Goal: Task Accomplishment & Management: Use online tool/utility

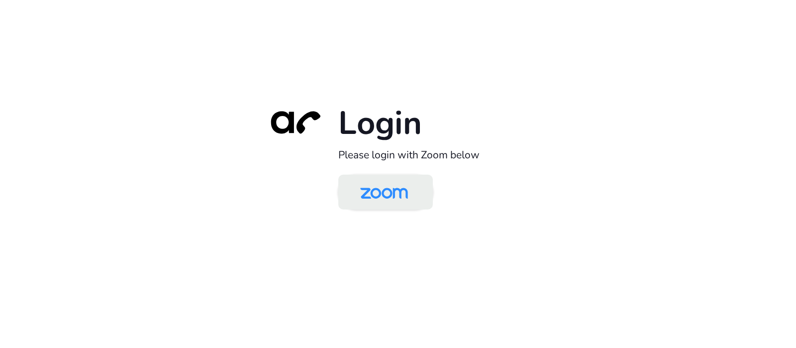
click at [397, 185] on img at bounding box center [384, 193] width 69 height 32
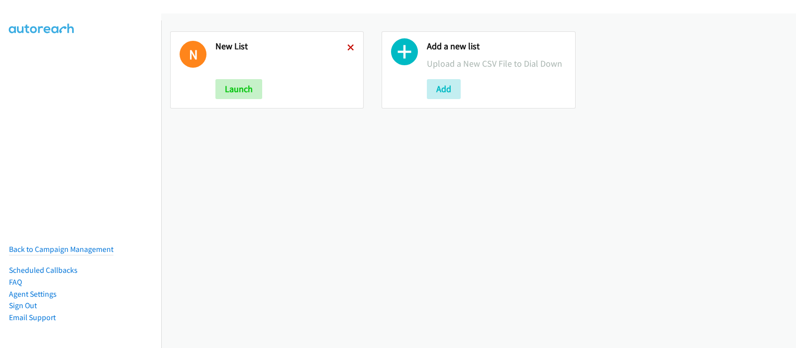
click at [347, 45] on icon at bounding box center [350, 48] width 7 height 7
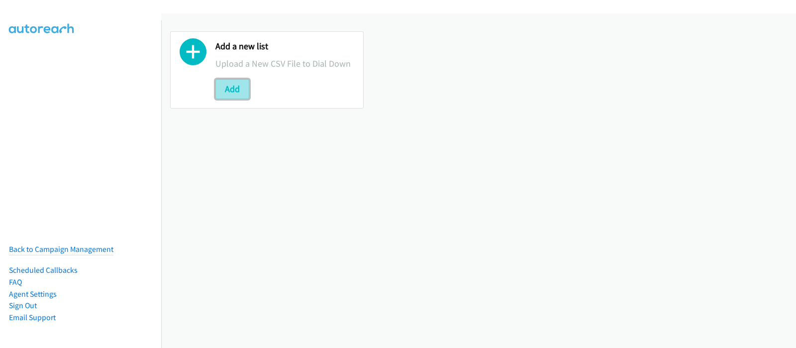
click at [244, 88] on button "Add" at bounding box center [233, 89] width 34 height 20
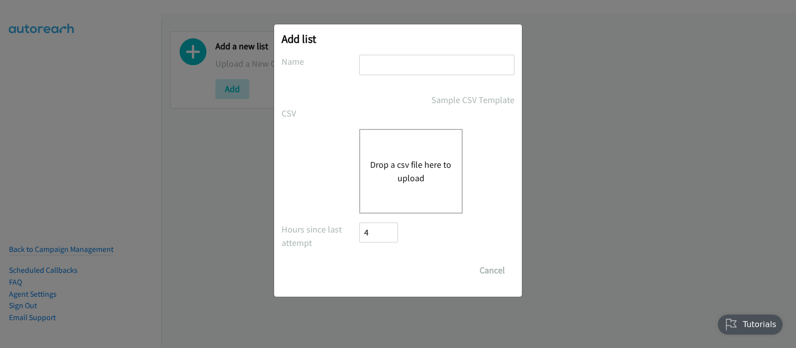
click at [433, 168] on button "Drop a csv file here to upload" at bounding box center [411, 171] width 82 height 27
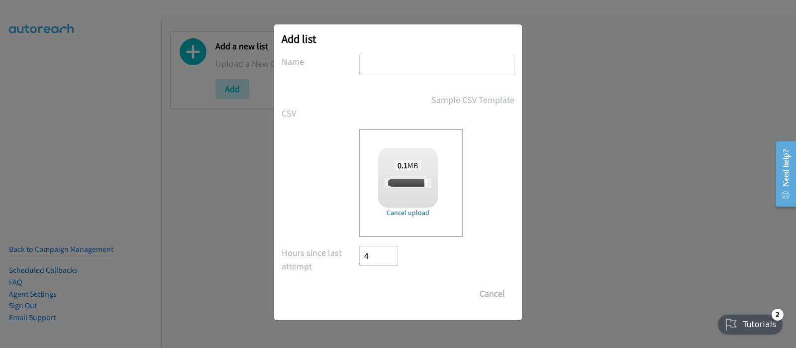
click at [414, 63] on input "text" at bounding box center [436, 65] width 155 height 20
checkbox input "true"
type input "New List"
click at [387, 296] on input "Save List" at bounding box center [385, 294] width 52 height 20
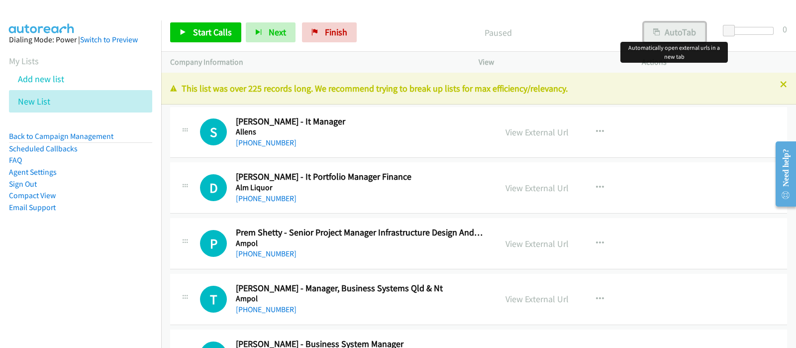
click at [681, 34] on button "AutoTab" at bounding box center [675, 32] width 62 height 20
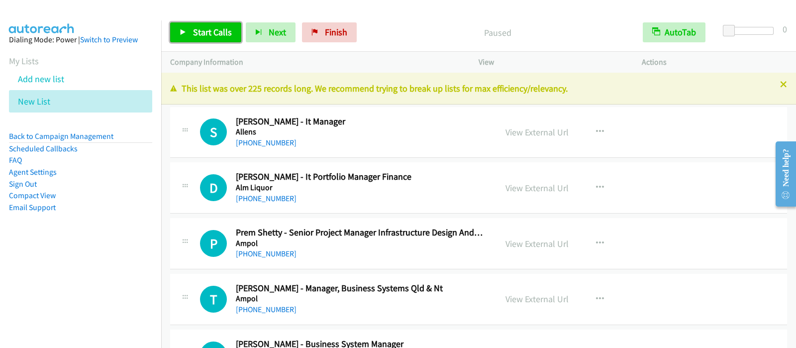
click at [232, 27] on link "Start Calls" at bounding box center [205, 32] width 71 height 20
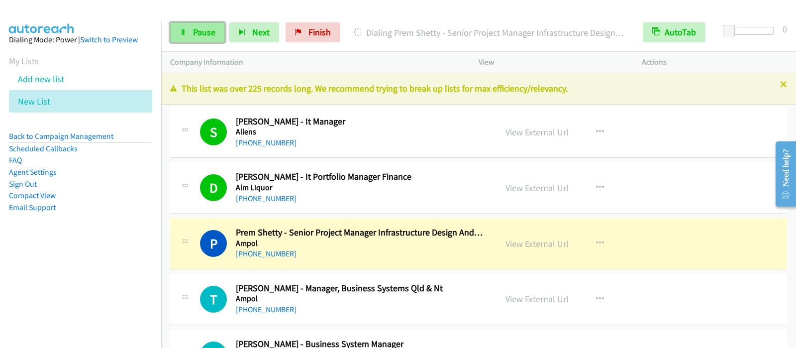
click at [205, 26] on link "Pause" at bounding box center [197, 32] width 55 height 20
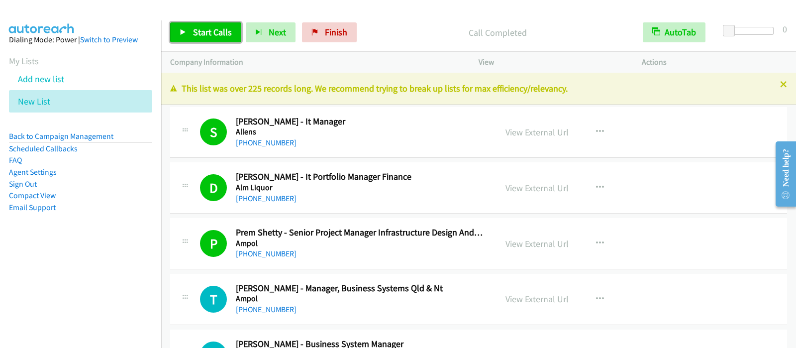
click at [210, 27] on span "Start Calls" at bounding box center [212, 31] width 39 height 11
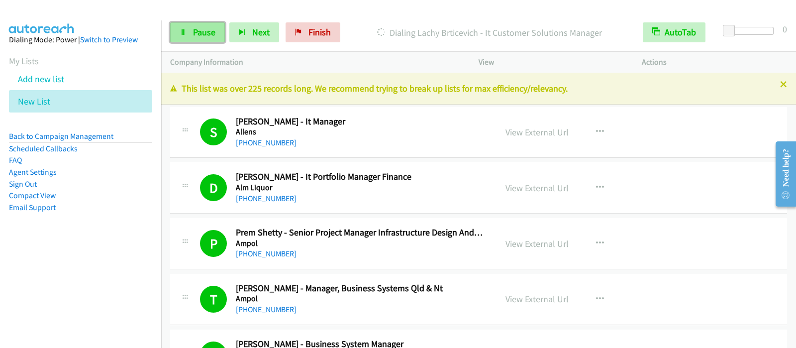
click at [190, 33] on link "Pause" at bounding box center [197, 32] width 55 height 20
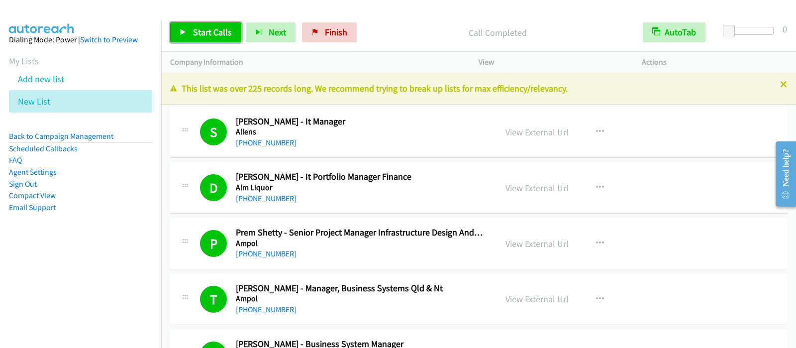
click at [226, 31] on span "Start Calls" at bounding box center [212, 31] width 39 height 11
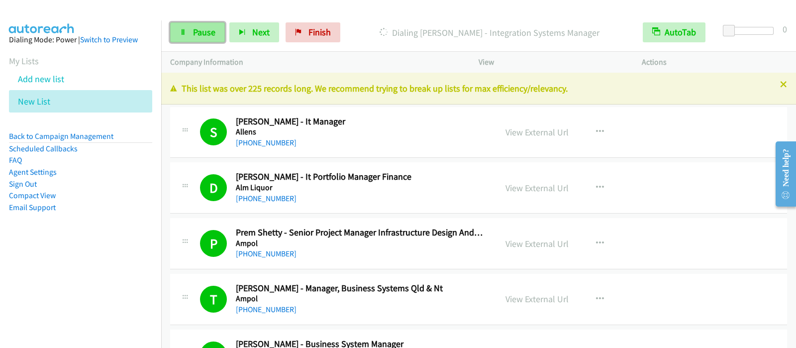
click at [199, 38] on link "Pause" at bounding box center [197, 32] width 55 height 20
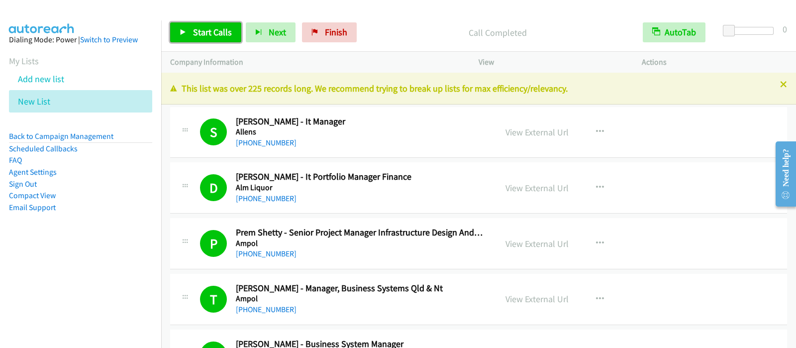
click at [204, 30] on span "Start Calls" at bounding box center [212, 31] width 39 height 11
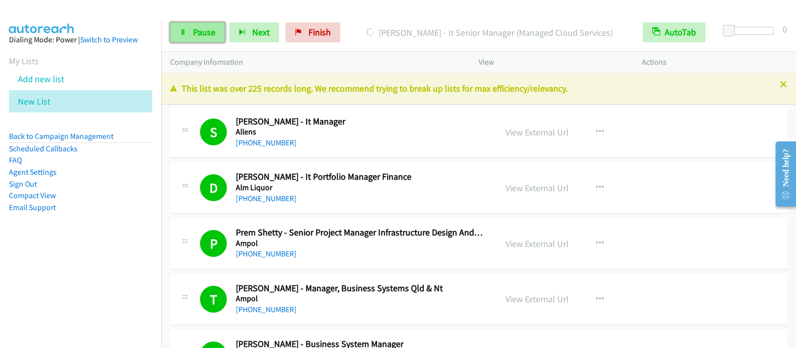
click at [210, 39] on link "Pause" at bounding box center [197, 32] width 55 height 20
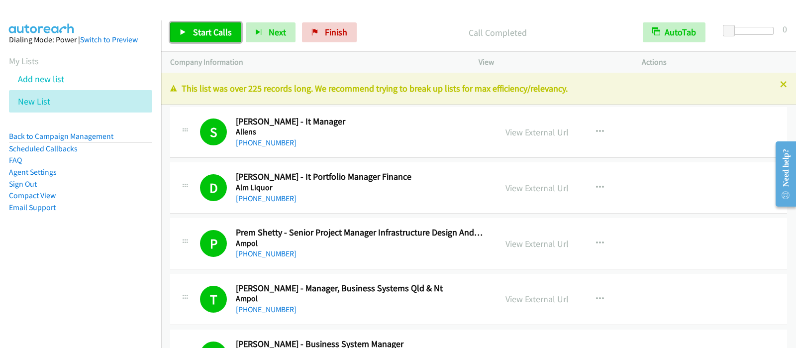
click at [200, 24] on link "Start Calls" at bounding box center [205, 32] width 71 height 20
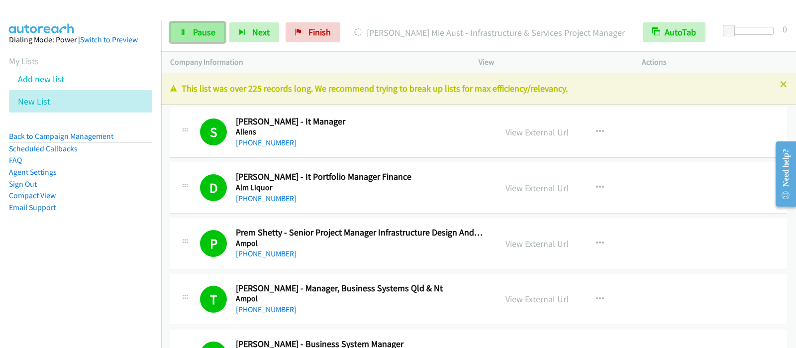
click at [200, 34] on span "Pause" at bounding box center [204, 31] width 22 height 11
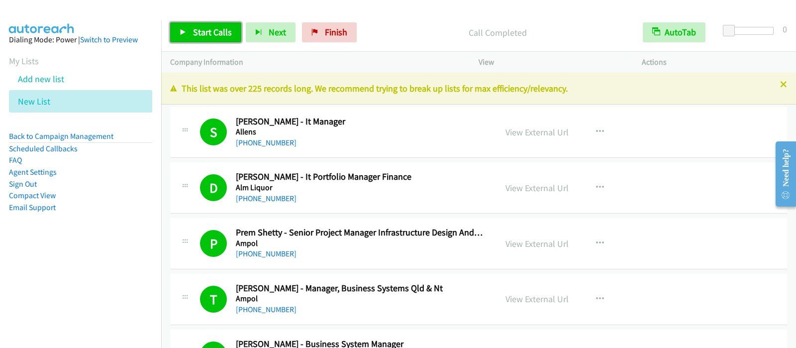
click at [212, 28] on span "Start Calls" at bounding box center [212, 31] width 39 height 11
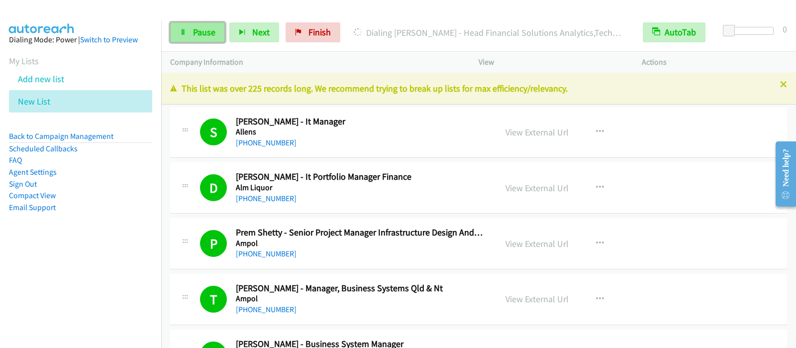
click at [208, 41] on link "Pause" at bounding box center [197, 32] width 55 height 20
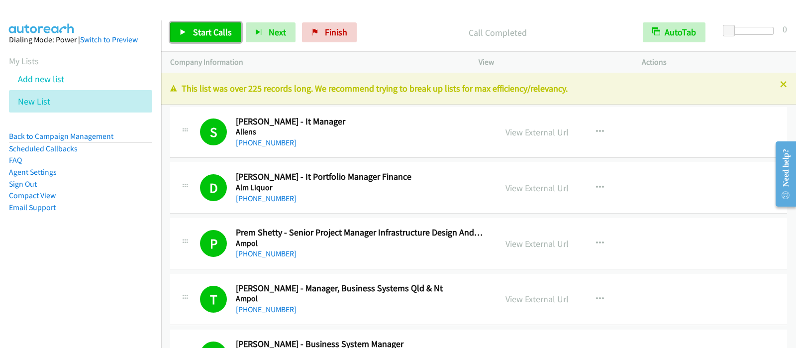
click at [206, 31] on span "Start Calls" at bounding box center [212, 31] width 39 height 11
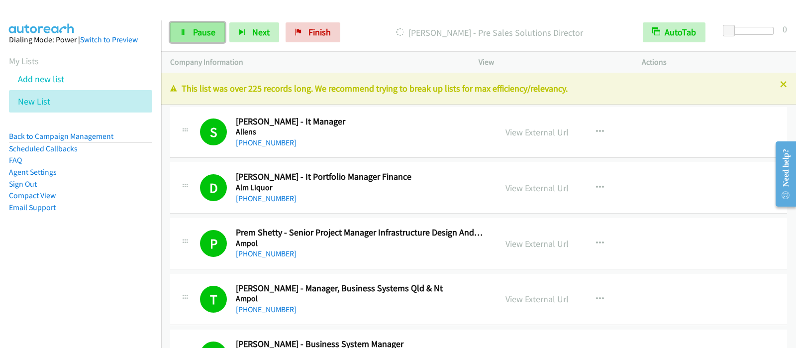
click at [195, 41] on link "Pause" at bounding box center [197, 32] width 55 height 20
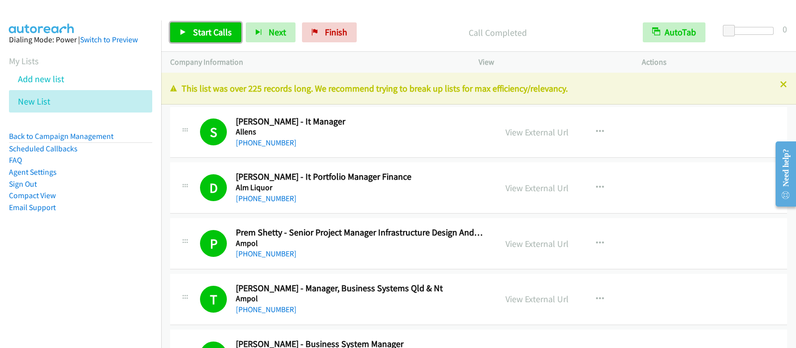
click at [201, 31] on span "Start Calls" at bounding box center [212, 31] width 39 height 11
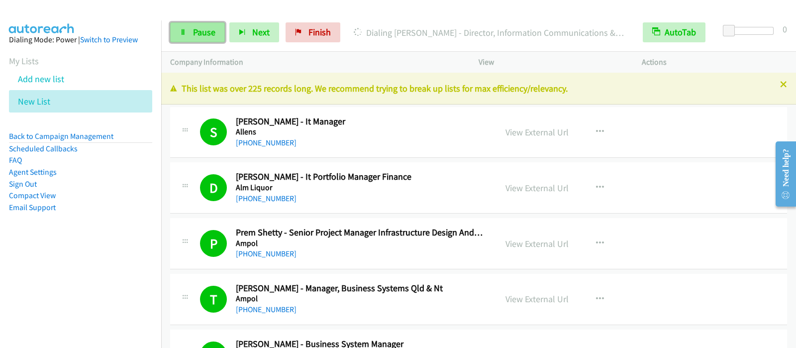
click at [203, 28] on span "Pause" at bounding box center [204, 31] width 22 height 11
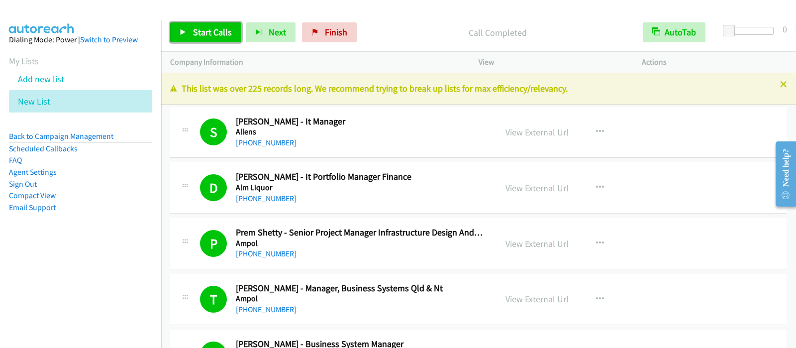
click at [203, 39] on link "Start Calls" at bounding box center [205, 32] width 71 height 20
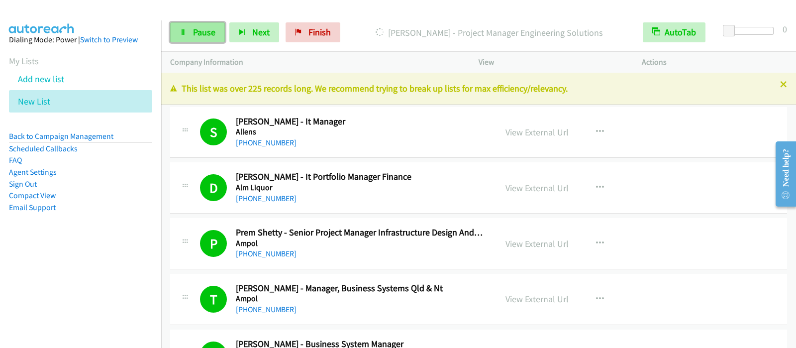
click at [202, 31] on span "Pause" at bounding box center [204, 31] width 22 height 11
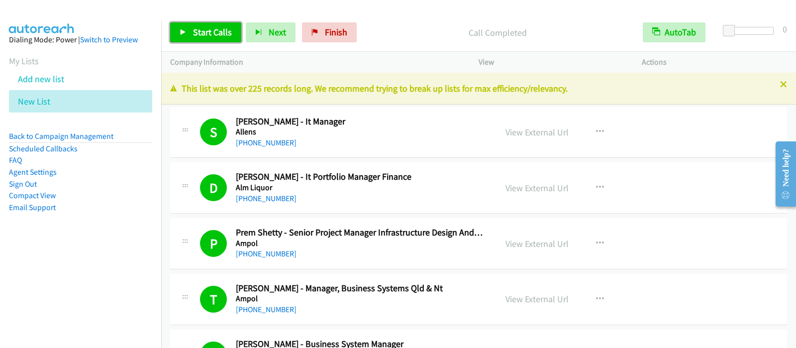
click at [226, 36] on span "Start Calls" at bounding box center [212, 31] width 39 height 11
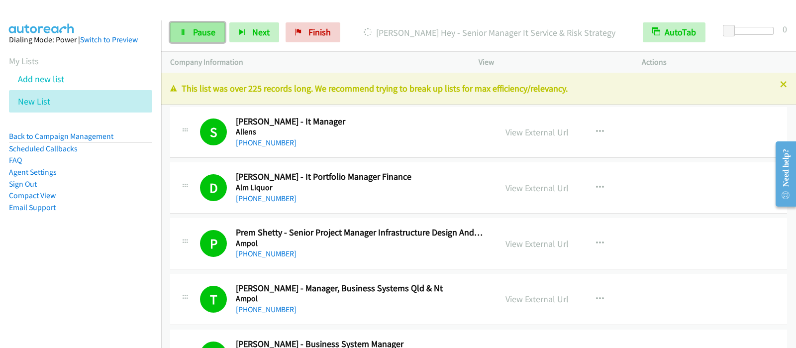
click at [217, 30] on link "Pause" at bounding box center [197, 32] width 55 height 20
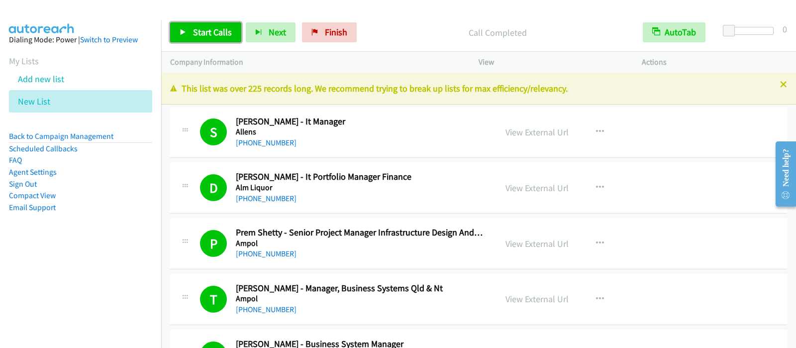
click at [227, 38] on link "Start Calls" at bounding box center [205, 32] width 71 height 20
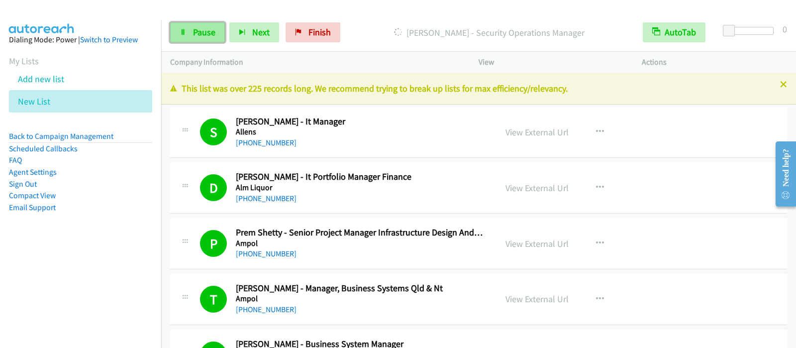
click at [196, 36] on span "Pause" at bounding box center [204, 31] width 22 height 11
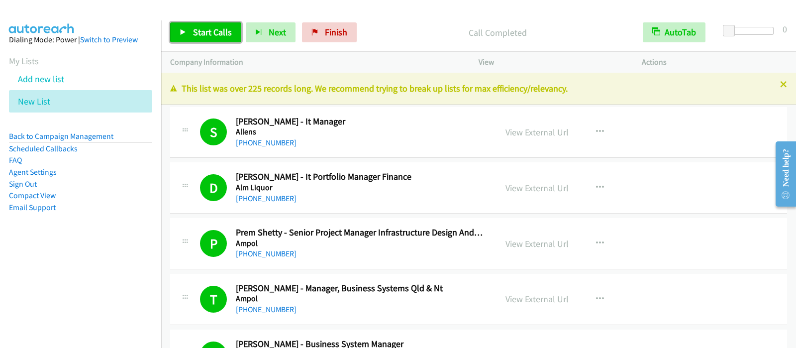
click at [229, 39] on link "Start Calls" at bounding box center [205, 32] width 71 height 20
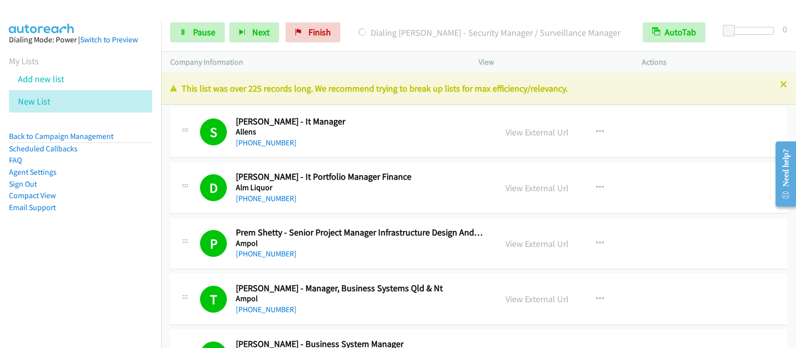
click at [209, 46] on div "Start Calls Pause Next Finish [PERSON_NAME] - Security Manager / Surveillance M…" at bounding box center [478, 32] width 635 height 38
click at [211, 33] on span "Pause" at bounding box center [204, 31] width 22 height 11
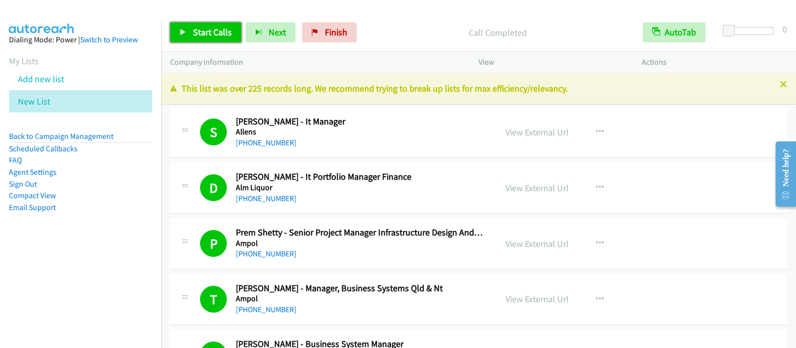
click at [199, 28] on span "Start Calls" at bounding box center [212, 31] width 39 height 11
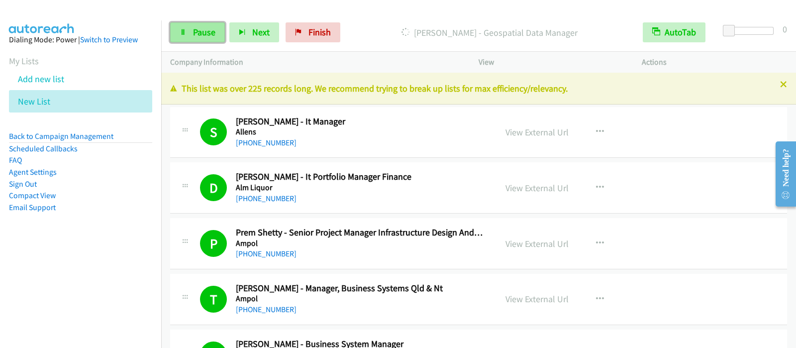
click at [205, 35] on span "Pause" at bounding box center [204, 31] width 22 height 11
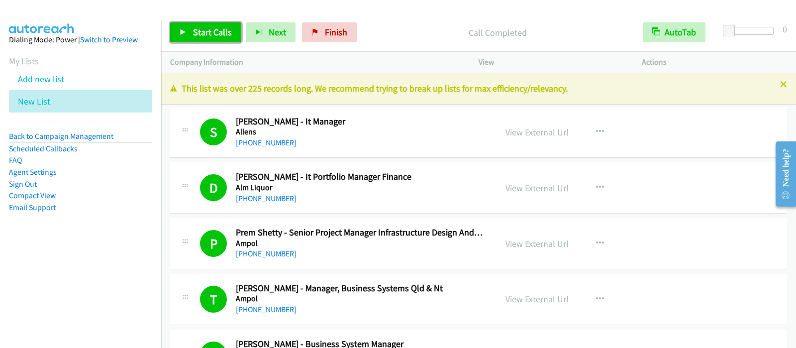
click at [220, 35] on span "Start Calls" at bounding box center [212, 31] width 39 height 11
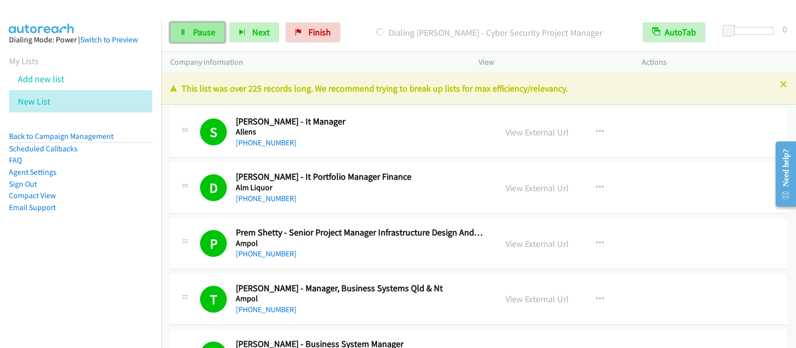
click at [207, 27] on span "Pause" at bounding box center [204, 31] width 22 height 11
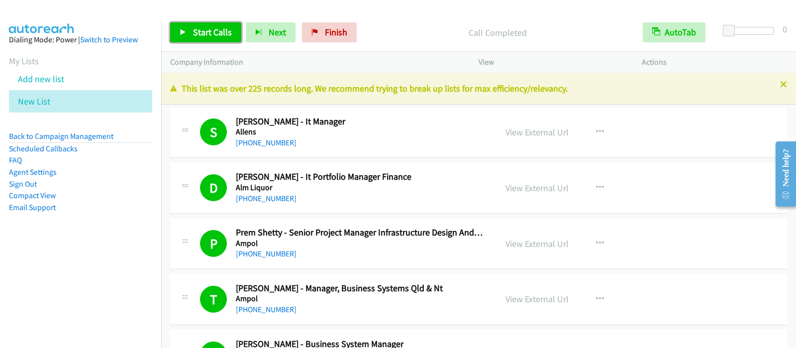
click at [204, 27] on span "Start Calls" at bounding box center [212, 31] width 39 height 11
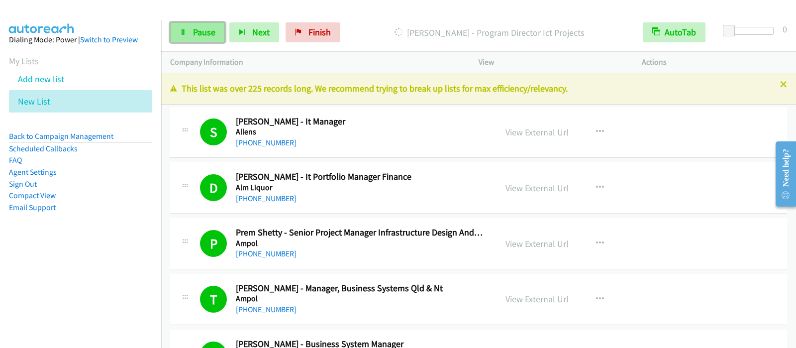
click at [214, 34] on span "Pause" at bounding box center [204, 31] width 22 height 11
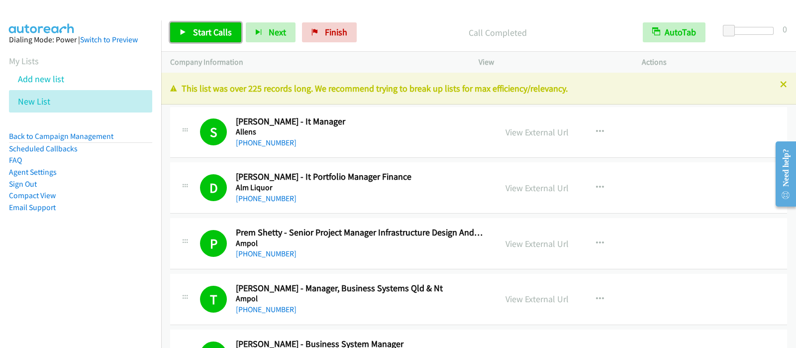
click at [204, 27] on span "Start Calls" at bounding box center [212, 31] width 39 height 11
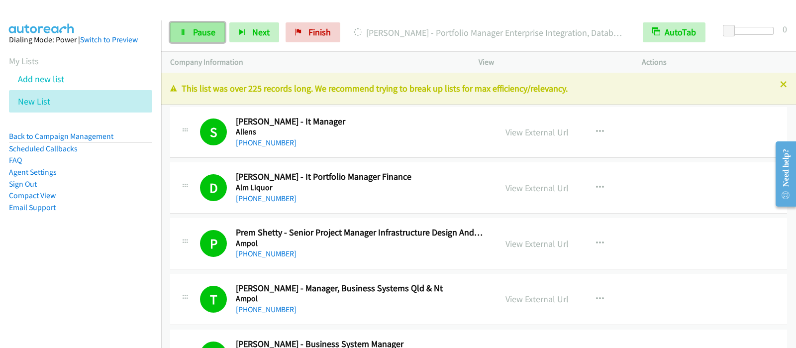
click at [197, 39] on link "Pause" at bounding box center [197, 32] width 55 height 20
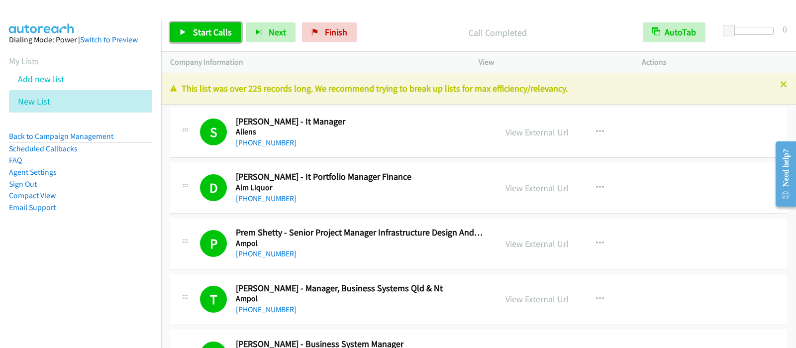
click at [216, 36] on span "Start Calls" at bounding box center [212, 31] width 39 height 11
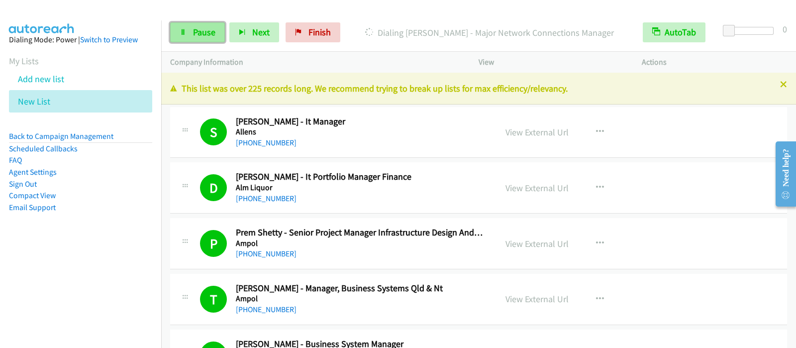
click at [189, 34] on link "Pause" at bounding box center [197, 32] width 55 height 20
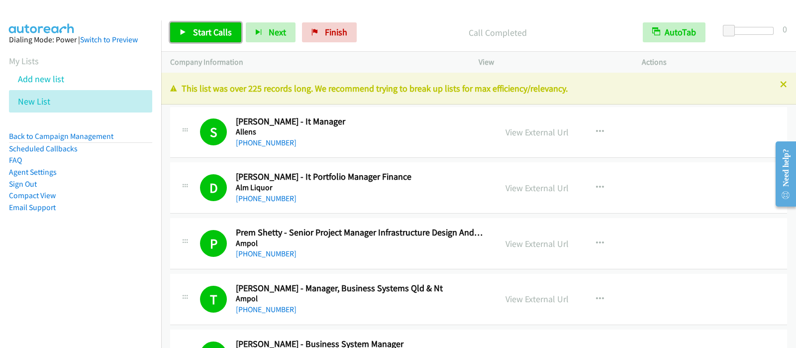
click at [223, 33] on span "Start Calls" at bounding box center [212, 31] width 39 height 11
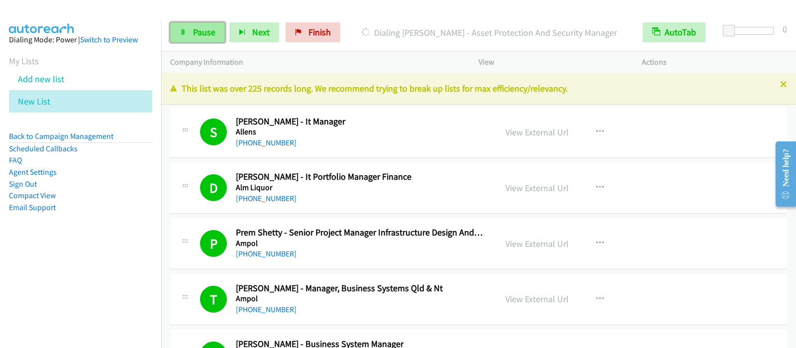
click at [194, 34] on span "Pause" at bounding box center [204, 31] width 22 height 11
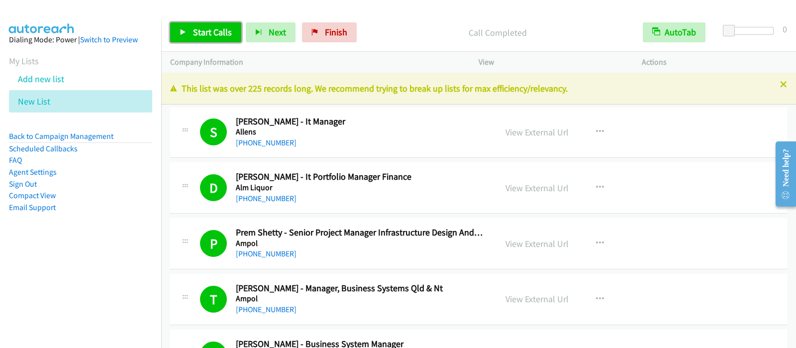
click at [223, 32] on span "Start Calls" at bounding box center [212, 31] width 39 height 11
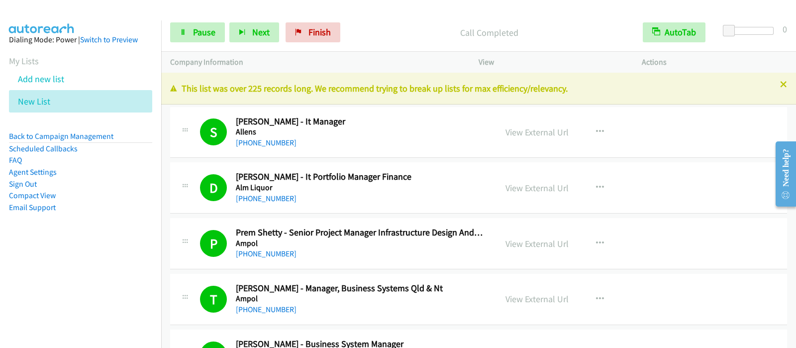
drag, startPoint x: 686, startPoint y: 252, endPoint x: 487, endPoint y: 326, distance: 212.3
click at [180, 28] on link "Pause" at bounding box center [197, 32] width 55 height 20
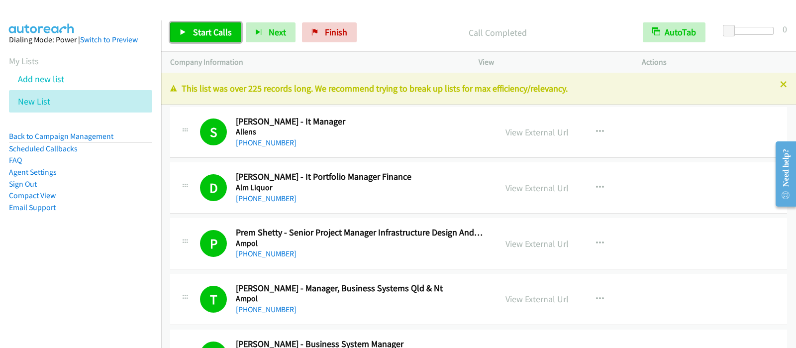
click at [211, 29] on span "Start Calls" at bounding box center [212, 31] width 39 height 11
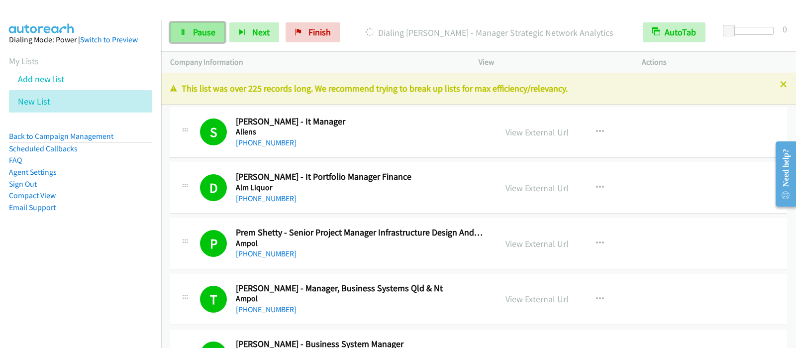
click at [214, 30] on span "Pause" at bounding box center [204, 31] width 22 height 11
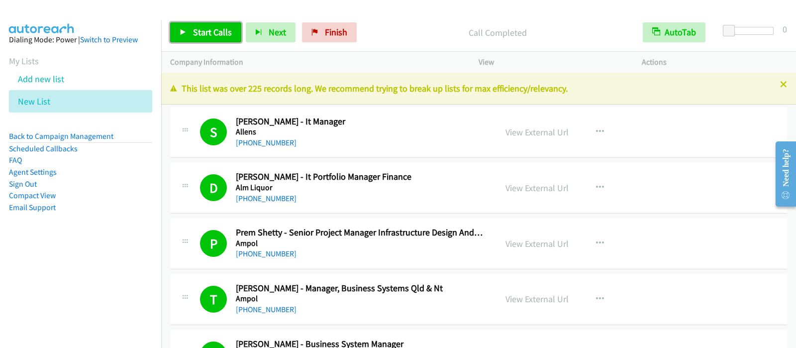
click at [219, 41] on link "Start Calls" at bounding box center [205, 32] width 71 height 20
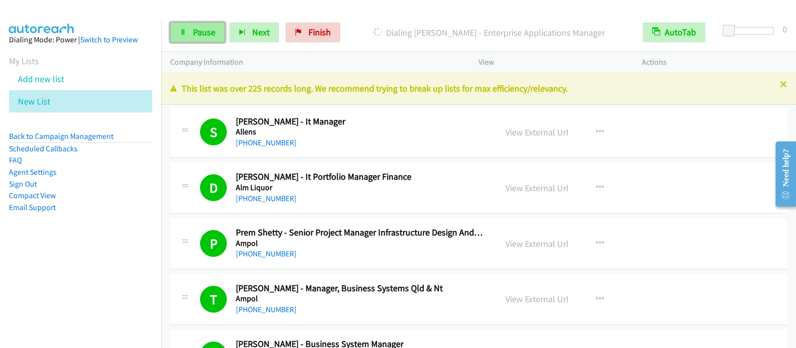
click at [197, 34] on span "Pause" at bounding box center [204, 31] width 22 height 11
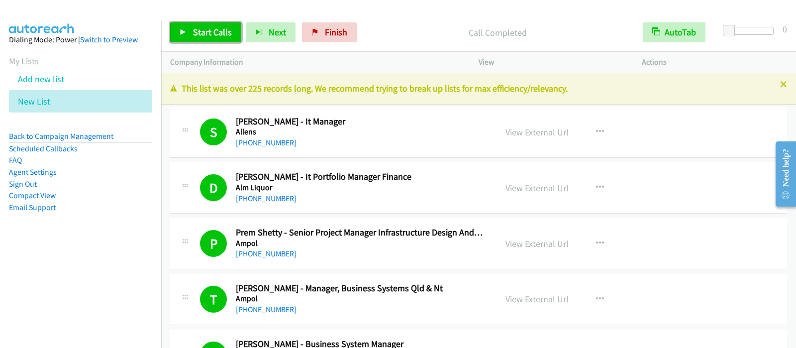
click at [232, 33] on link "Start Calls" at bounding box center [205, 32] width 71 height 20
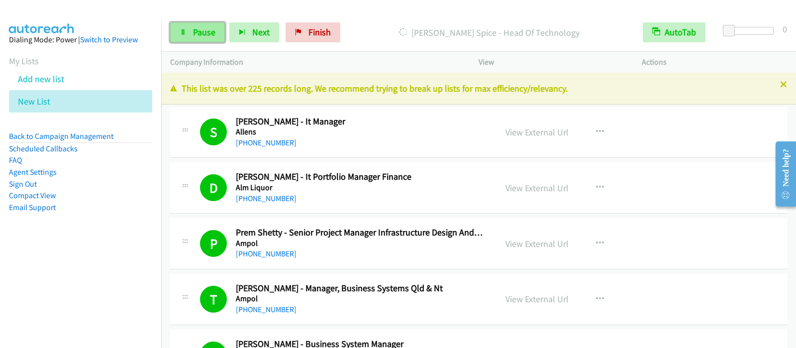
click at [193, 28] on span "Pause" at bounding box center [204, 31] width 22 height 11
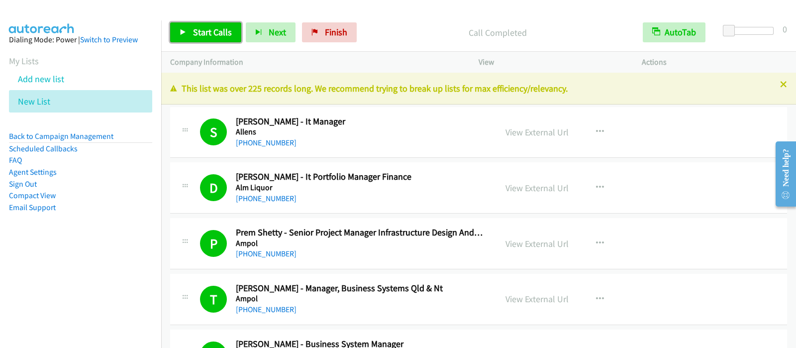
click at [194, 33] on span "Start Calls" at bounding box center [212, 31] width 39 height 11
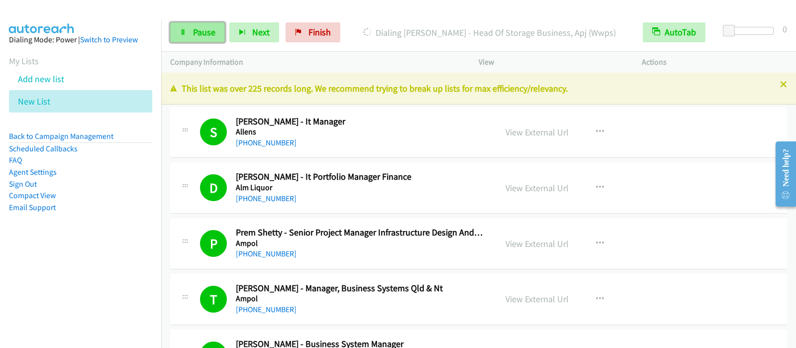
click at [208, 39] on link "Pause" at bounding box center [197, 32] width 55 height 20
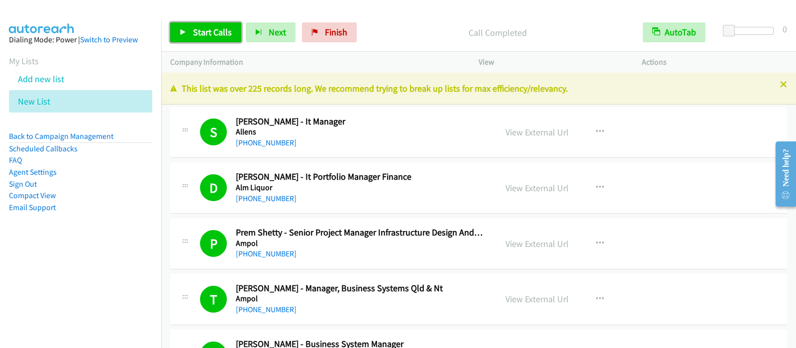
click at [227, 37] on span "Start Calls" at bounding box center [212, 31] width 39 height 11
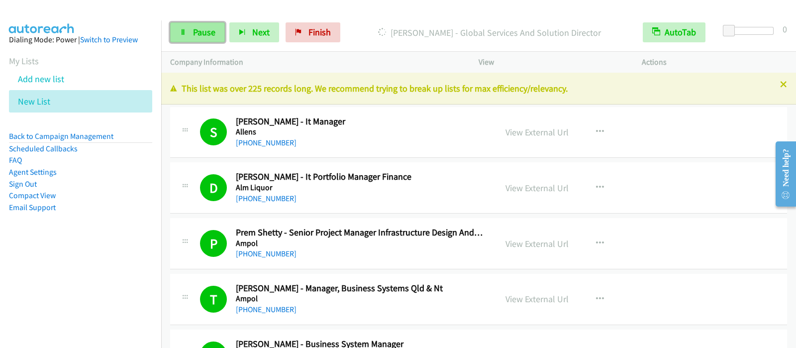
click at [211, 30] on span "Pause" at bounding box center [204, 31] width 22 height 11
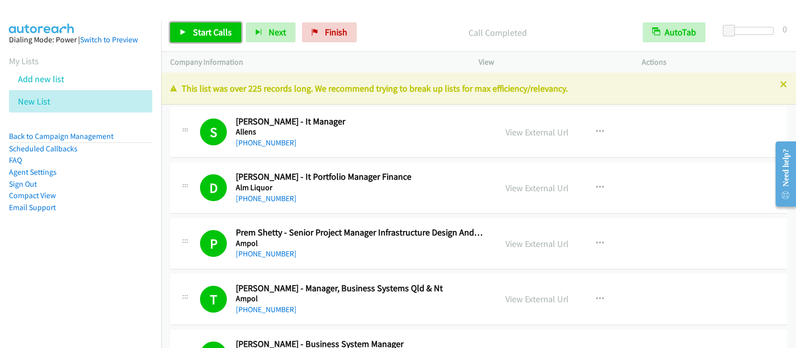
click at [215, 37] on span "Start Calls" at bounding box center [212, 31] width 39 height 11
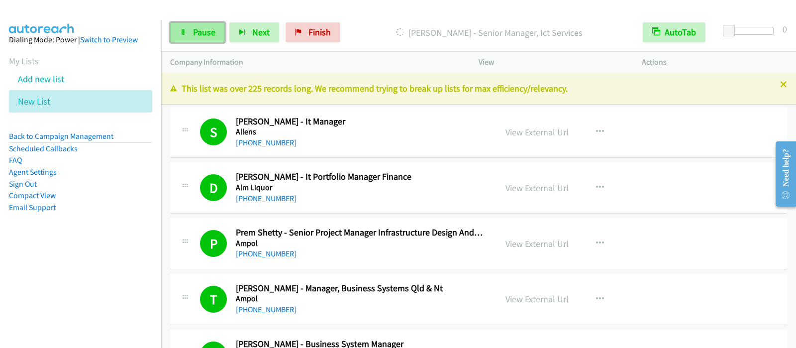
click at [205, 31] on span "Pause" at bounding box center [204, 31] width 22 height 11
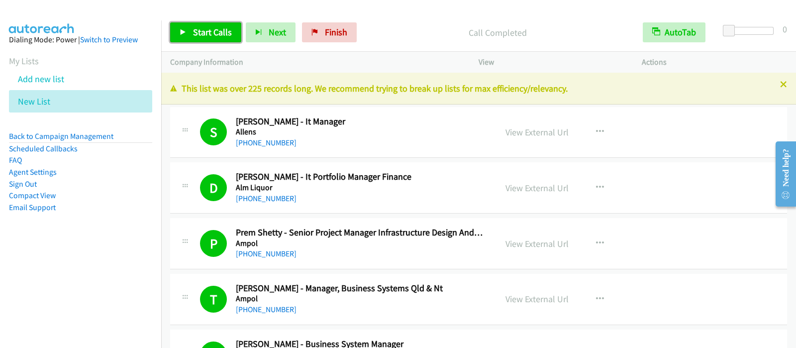
click at [208, 31] on span "Start Calls" at bounding box center [212, 31] width 39 height 11
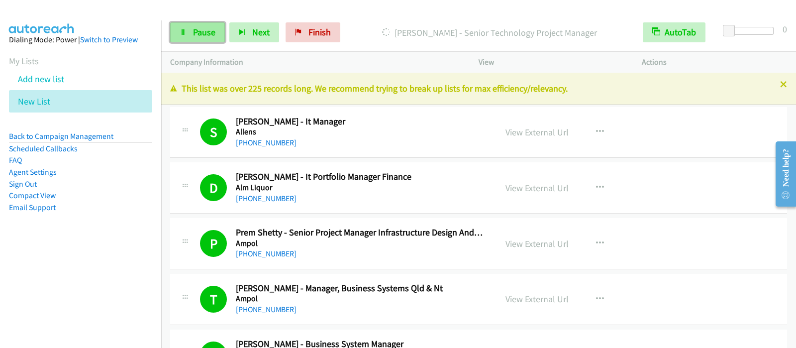
click at [191, 40] on link "Pause" at bounding box center [197, 32] width 55 height 20
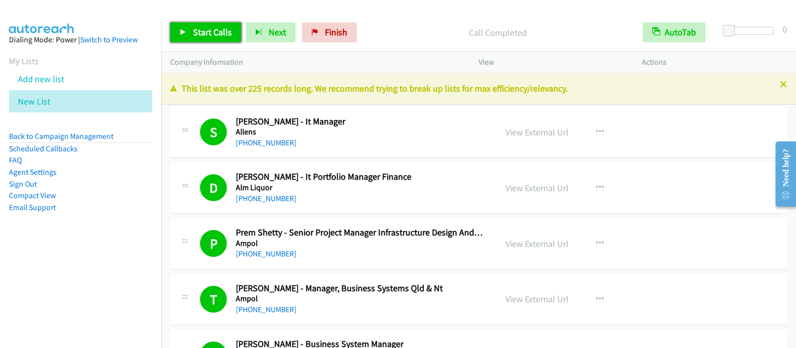
click at [212, 31] on span "Start Calls" at bounding box center [212, 31] width 39 height 11
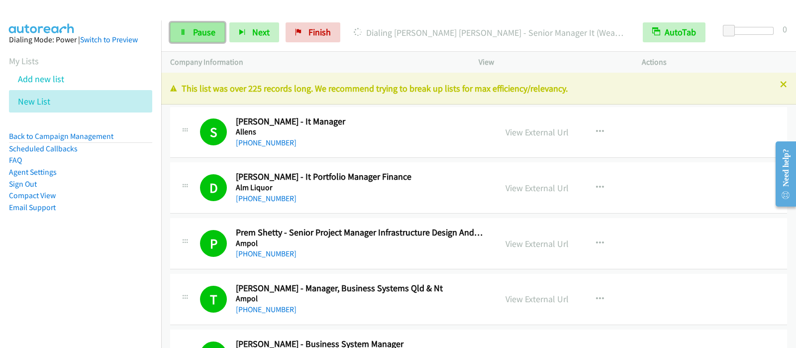
click at [201, 34] on span "Pause" at bounding box center [204, 31] width 22 height 11
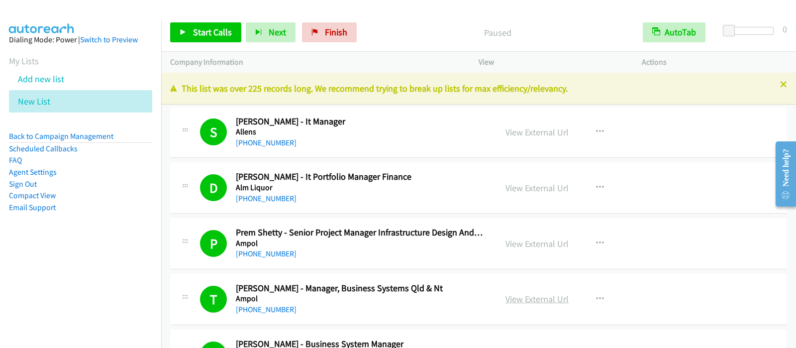
click at [522, 296] on link "View External Url" at bounding box center [537, 298] width 63 height 11
click at [205, 32] on span "Start Calls" at bounding box center [212, 31] width 39 height 11
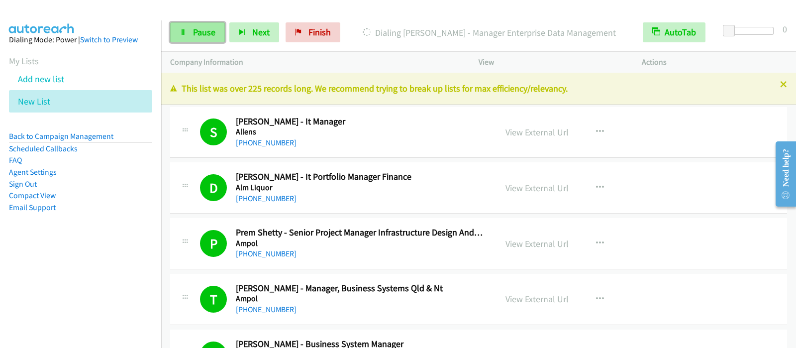
click at [204, 36] on span "Pause" at bounding box center [204, 31] width 22 height 11
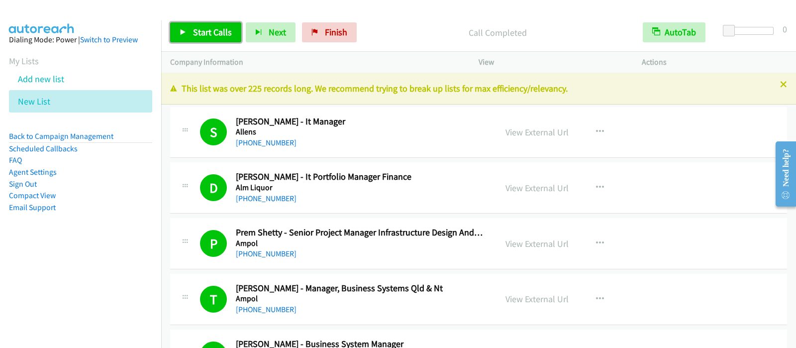
click at [205, 29] on span "Start Calls" at bounding box center [212, 31] width 39 height 11
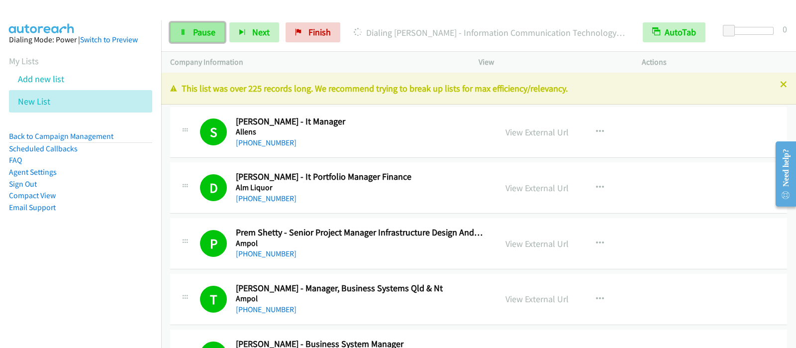
click at [206, 30] on span "Pause" at bounding box center [204, 31] width 22 height 11
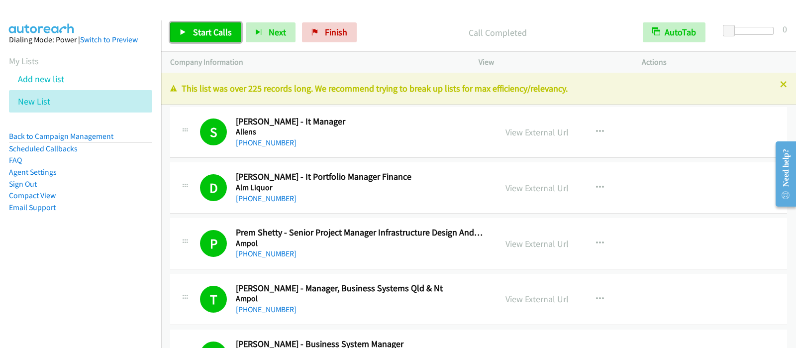
click at [202, 31] on span "Start Calls" at bounding box center [212, 31] width 39 height 11
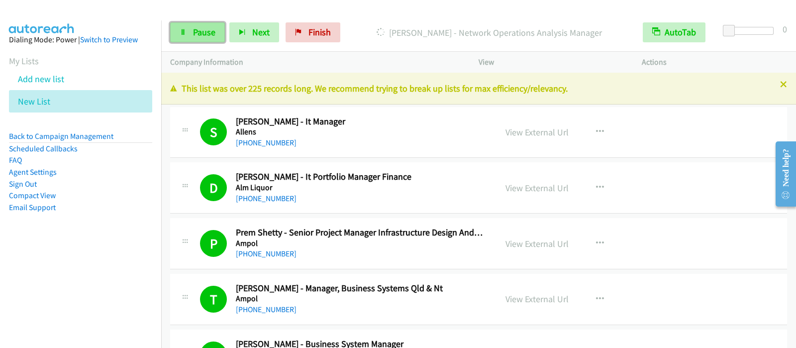
click at [182, 32] on icon at bounding box center [183, 32] width 7 height 7
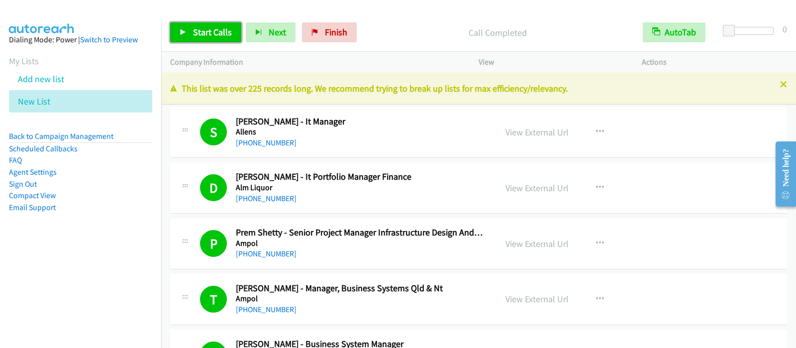
click at [231, 22] on link "Start Calls" at bounding box center [205, 32] width 71 height 20
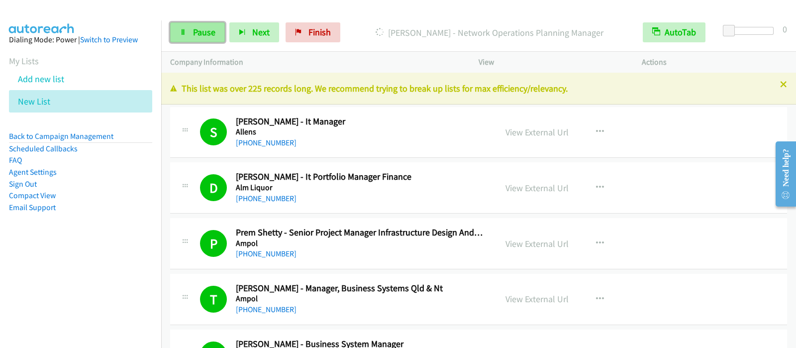
click at [206, 33] on span "Pause" at bounding box center [204, 31] width 22 height 11
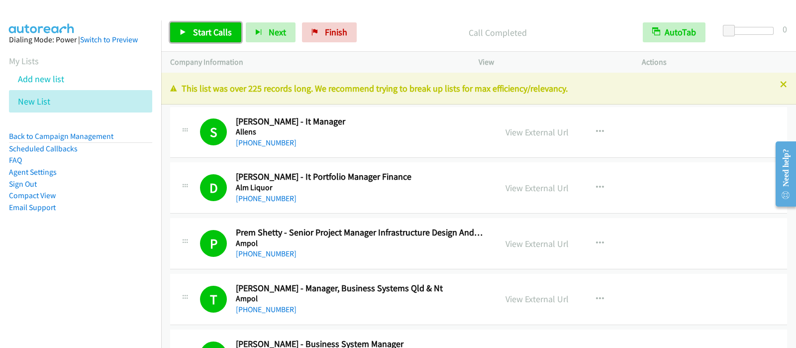
click at [193, 32] on span "Start Calls" at bounding box center [212, 31] width 39 height 11
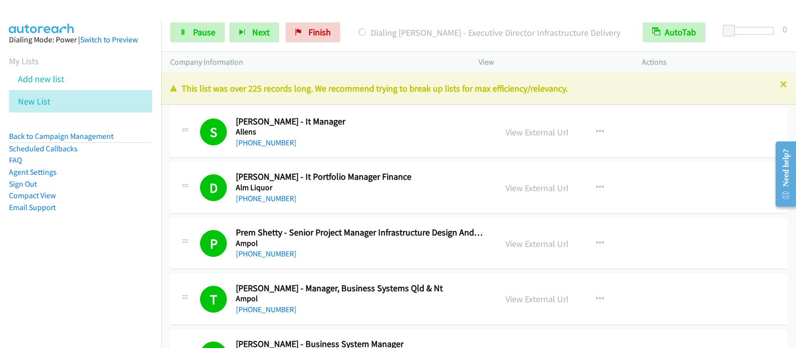
click at [204, 21] on div "Start Calls Pause Next Finish Dialing [PERSON_NAME] - Executive Director Infras…" at bounding box center [478, 32] width 635 height 38
click at [204, 30] on span "Pause" at bounding box center [204, 31] width 22 height 11
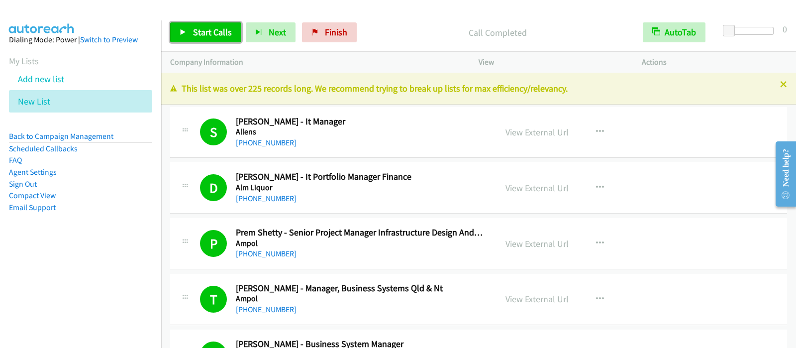
click at [217, 34] on span "Start Calls" at bounding box center [212, 31] width 39 height 11
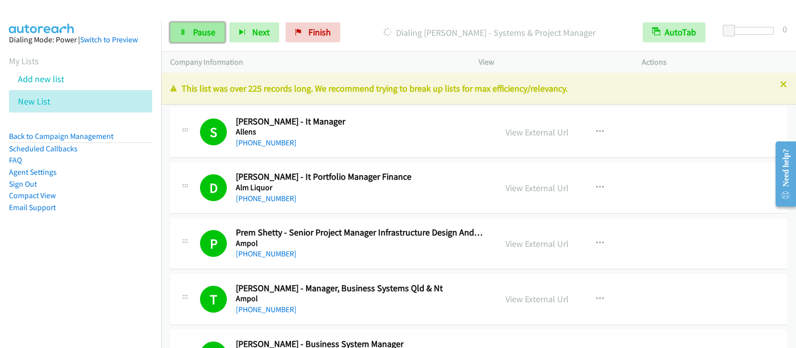
click at [199, 27] on span "Pause" at bounding box center [204, 31] width 22 height 11
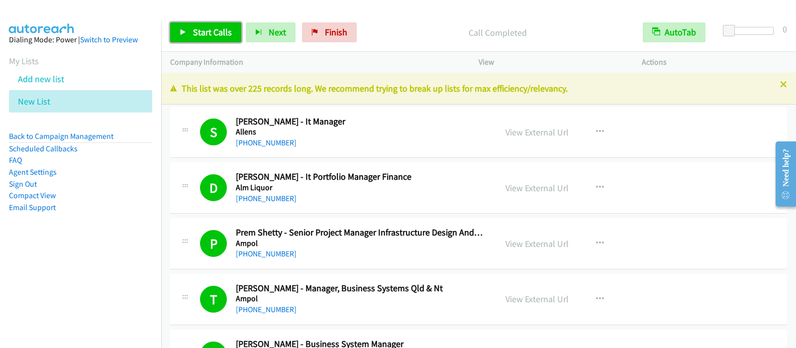
click at [214, 31] on span "Start Calls" at bounding box center [212, 31] width 39 height 11
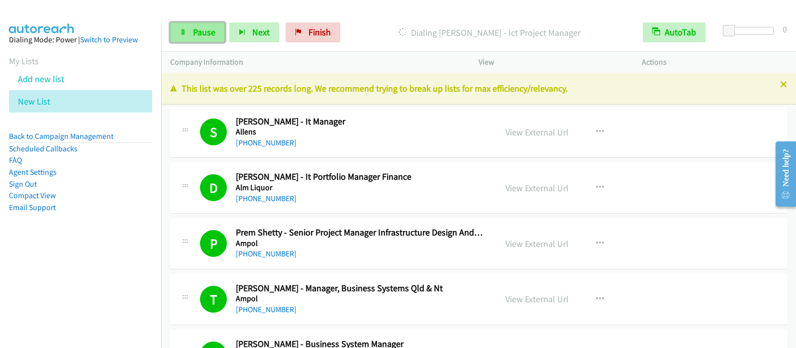
click at [199, 41] on link "Pause" at bounding box center [197, 32] width 55 height 20
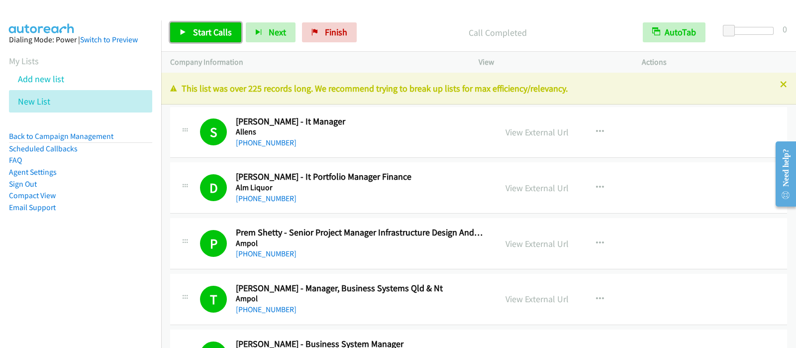
click at [206, 30] on span "Start Calls" at bounding box center [212, 31] width 39 height 11
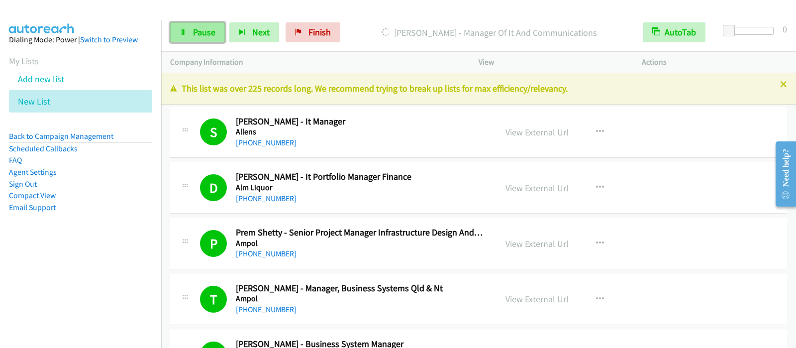
click at [199, 31] on span "Pause" at bounding box center [204, 31] width 22 height 11
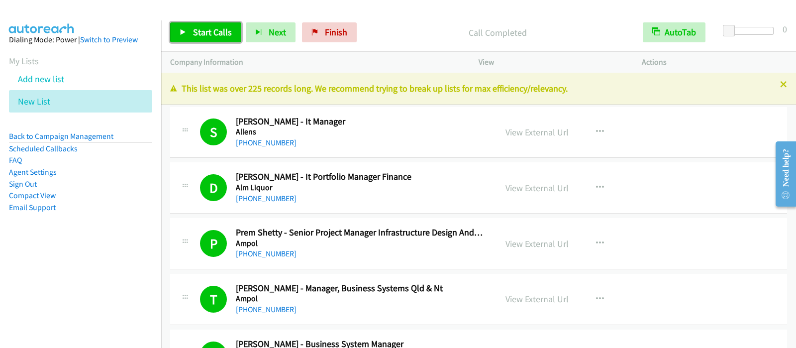
click at [216, 25] on link "Start Calls" at bounding box center [205, 32] width 71 height 20
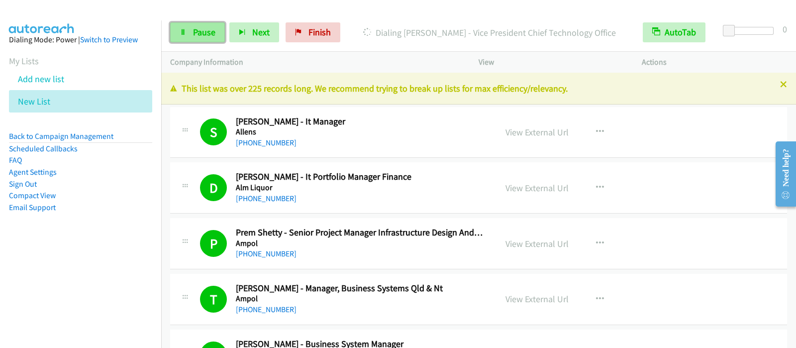
click at [219, 38] on link "Pause" at bounding box center [197, 32] width 55 height 20
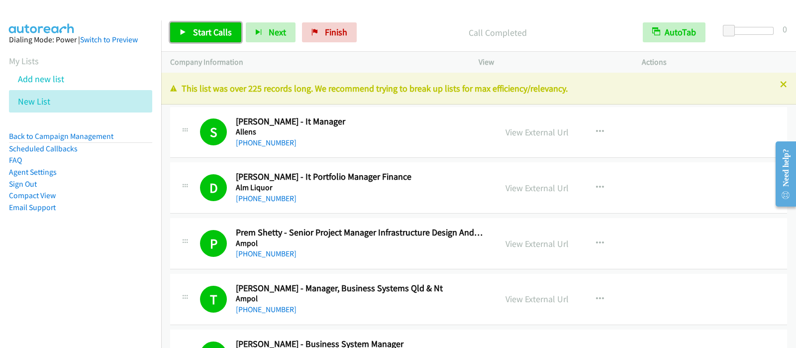
drag, startPoint x: 212, startPoint y: 35, endPoint x: 363, endPoint y: 164, distance: 198.5
click at [213, 35] on span "Start Calls" at bounding box center [212, 31] width 39 height 11
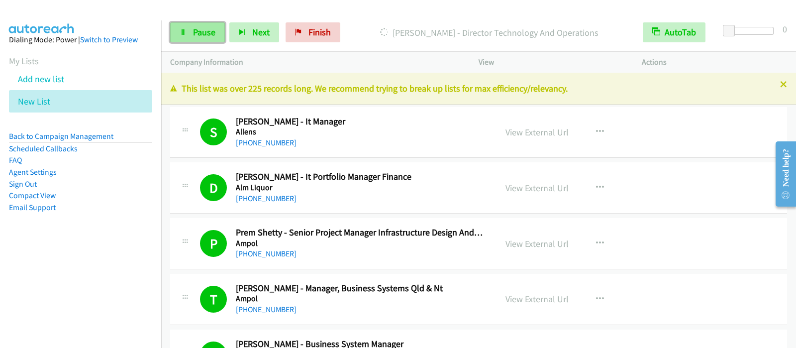
click at [212, 38] on link "Pause" at bounding box center [197, 32] width 55 height 20
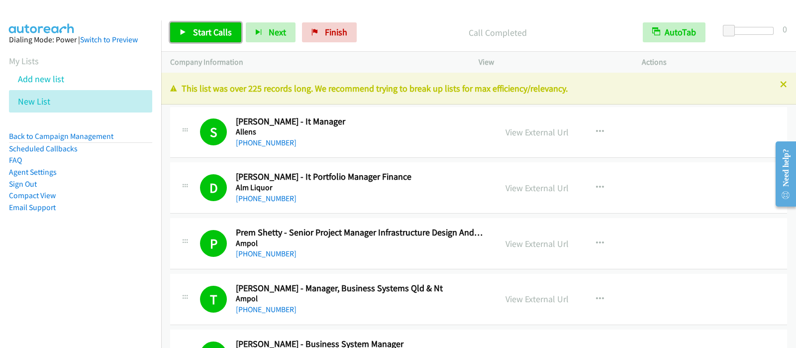
click at [199, 33] on span "Start Calls" at bounding box center [212, 31] width 39 height 11
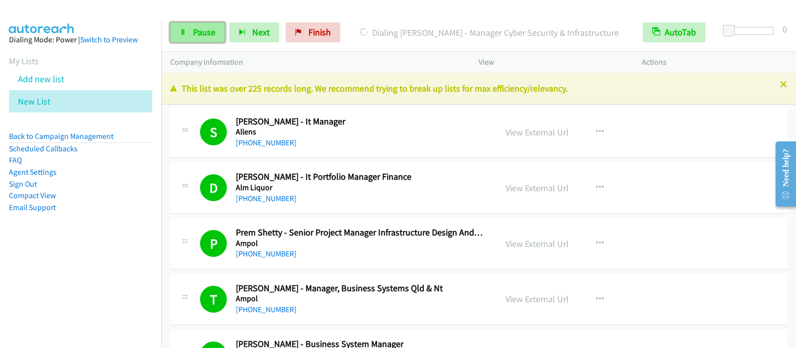
click at [189, 38] on link "Pause" at bounding box center [197, 32] width 55 height 20
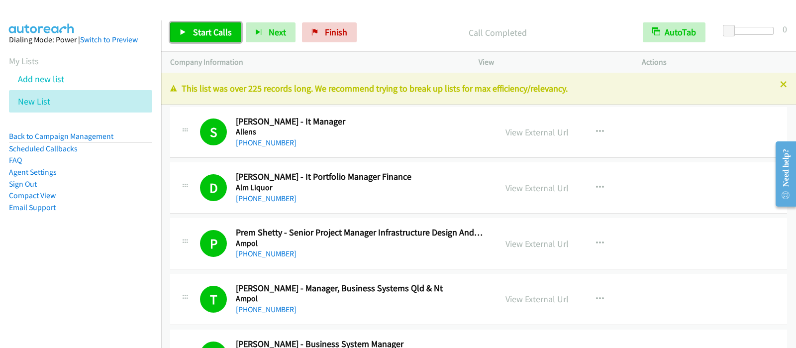
click at [211, 30] on span "Start Calls" at bounding box center [212, 31] width 39 height 11
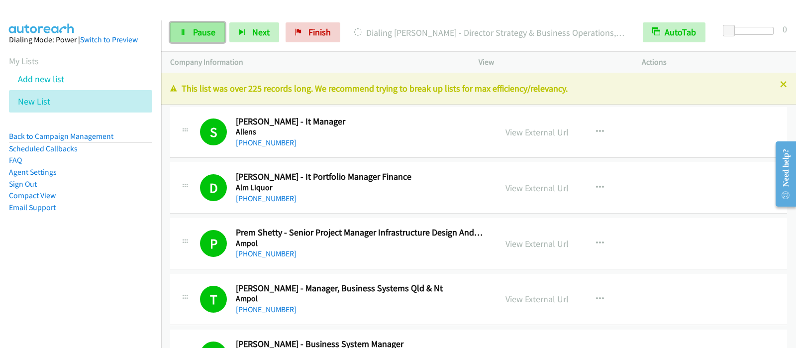
click at [213, 29] on span "Pause" at bounding box center [204, 31] width 22 height 11
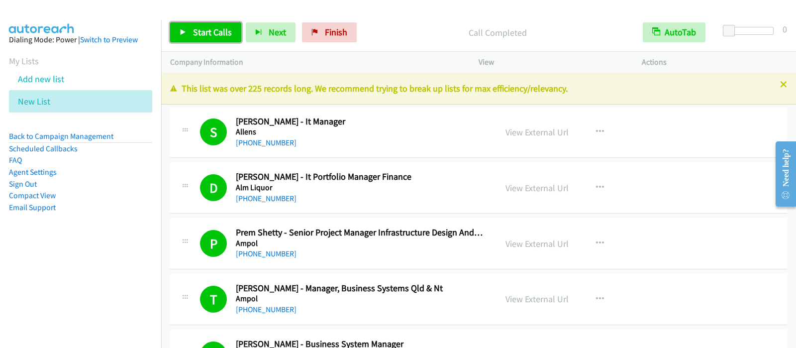
click at [222, 37] on span "Start Calls" at bounding box center [212, 31] width 39 height 11
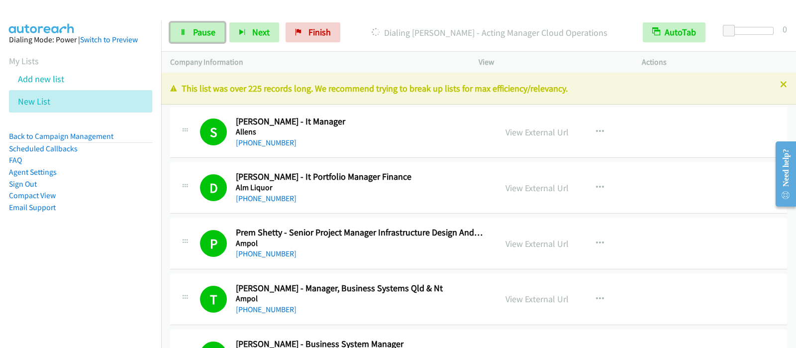
drag, startPoint x: 215, startPoint y: 30, endPoint x: 496, endPoint y: 175, distance: 317.0
click at [216, 31] on link "Pause" at bounding box center [197, 32] width 55 height 20
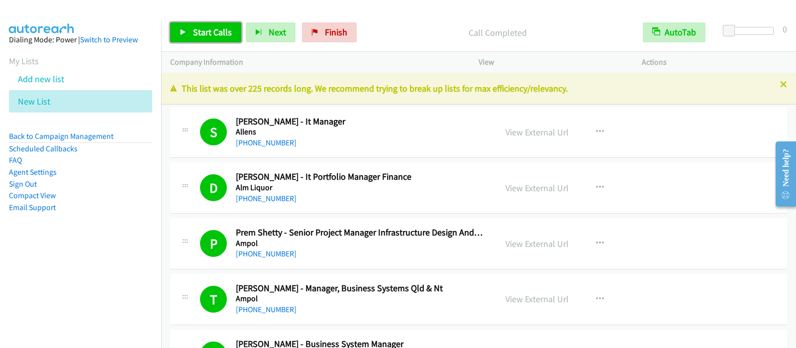
click at [201, 28] on span "Start Calls" at bounding box center [212, 31] width 39 height 11
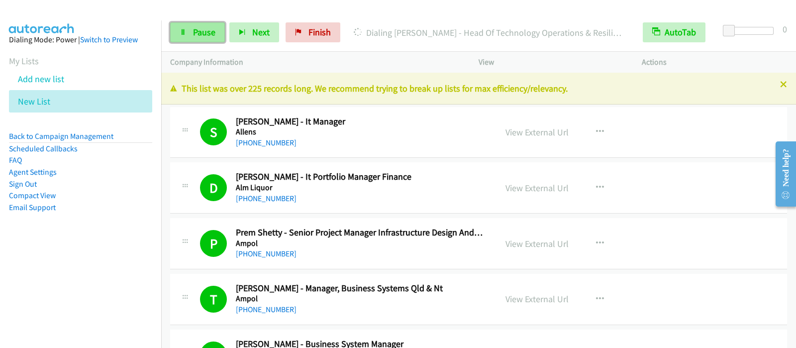
click at [194, 33] on span "Pause" at bounding box center [204, 31] width 22 height 11
